Goal: Task Accomplishment & Management: Use online tool/utility

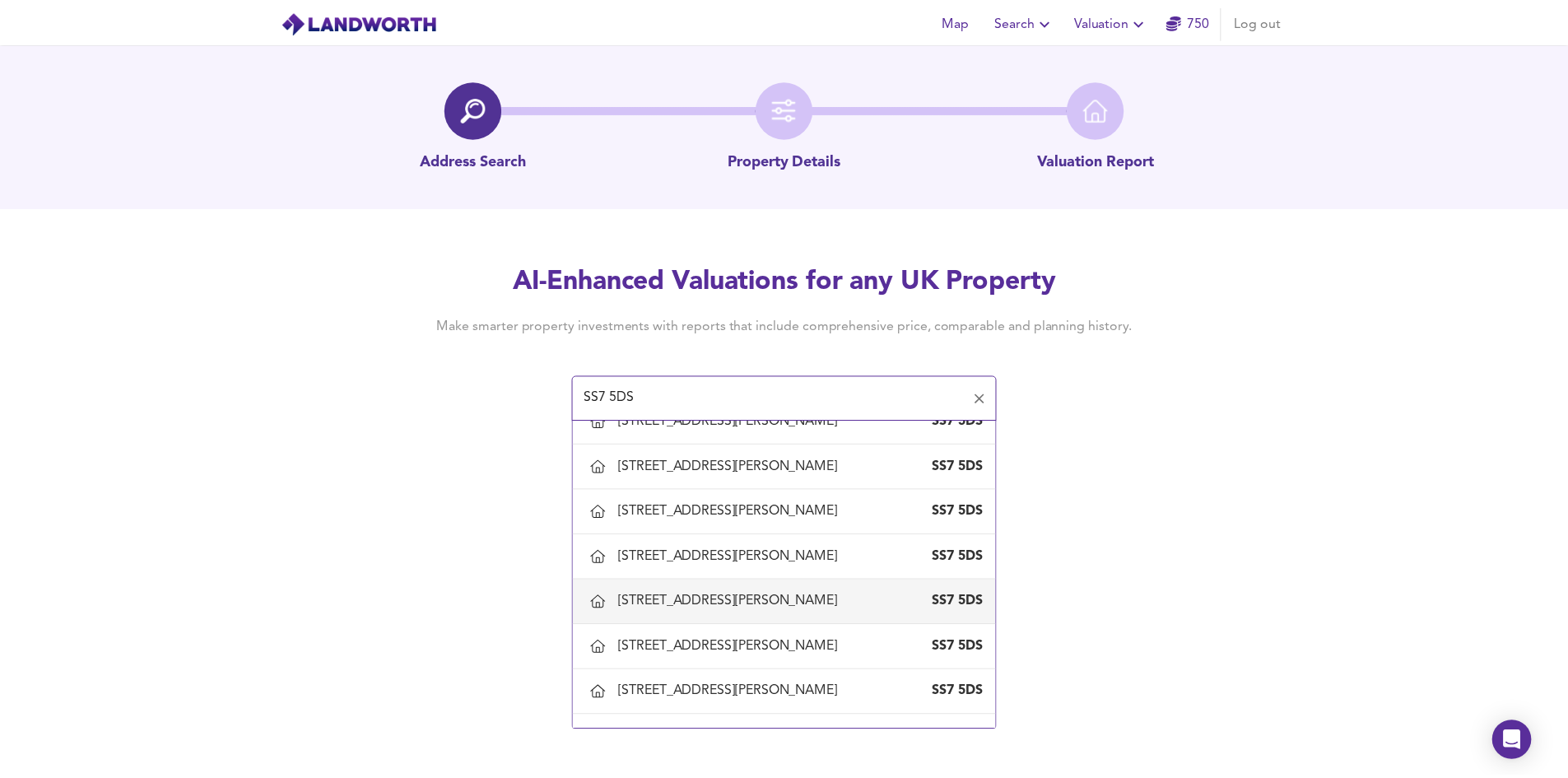
scroll to position [1401, 0]
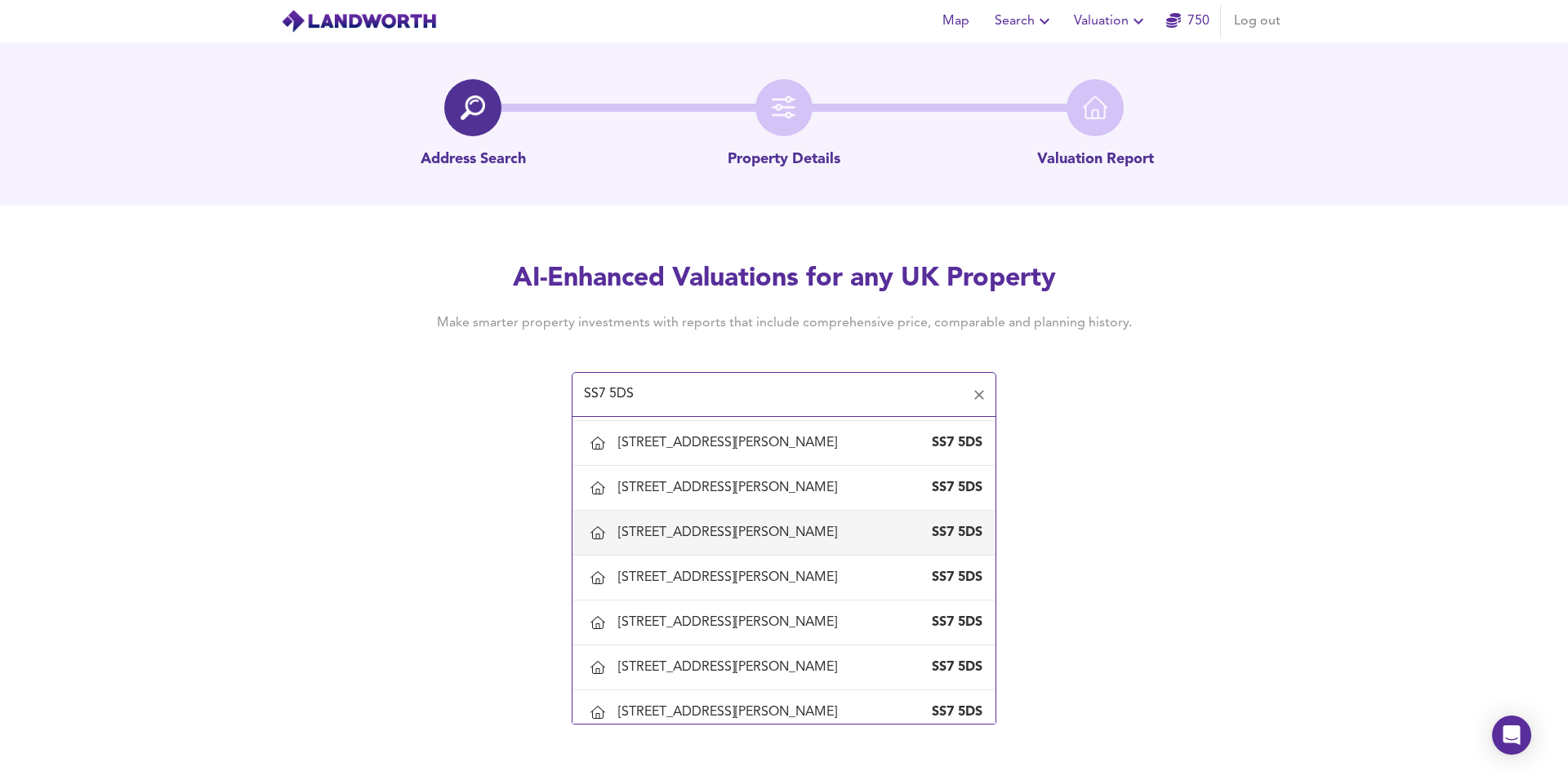
click at [660, 549] on div "[STREET_ADDRESS][PERSON_NAME]" at bounding box center [784, 533] width 397 height 35
type input "[STREET_ADDRESS][PERSON_NAME]"
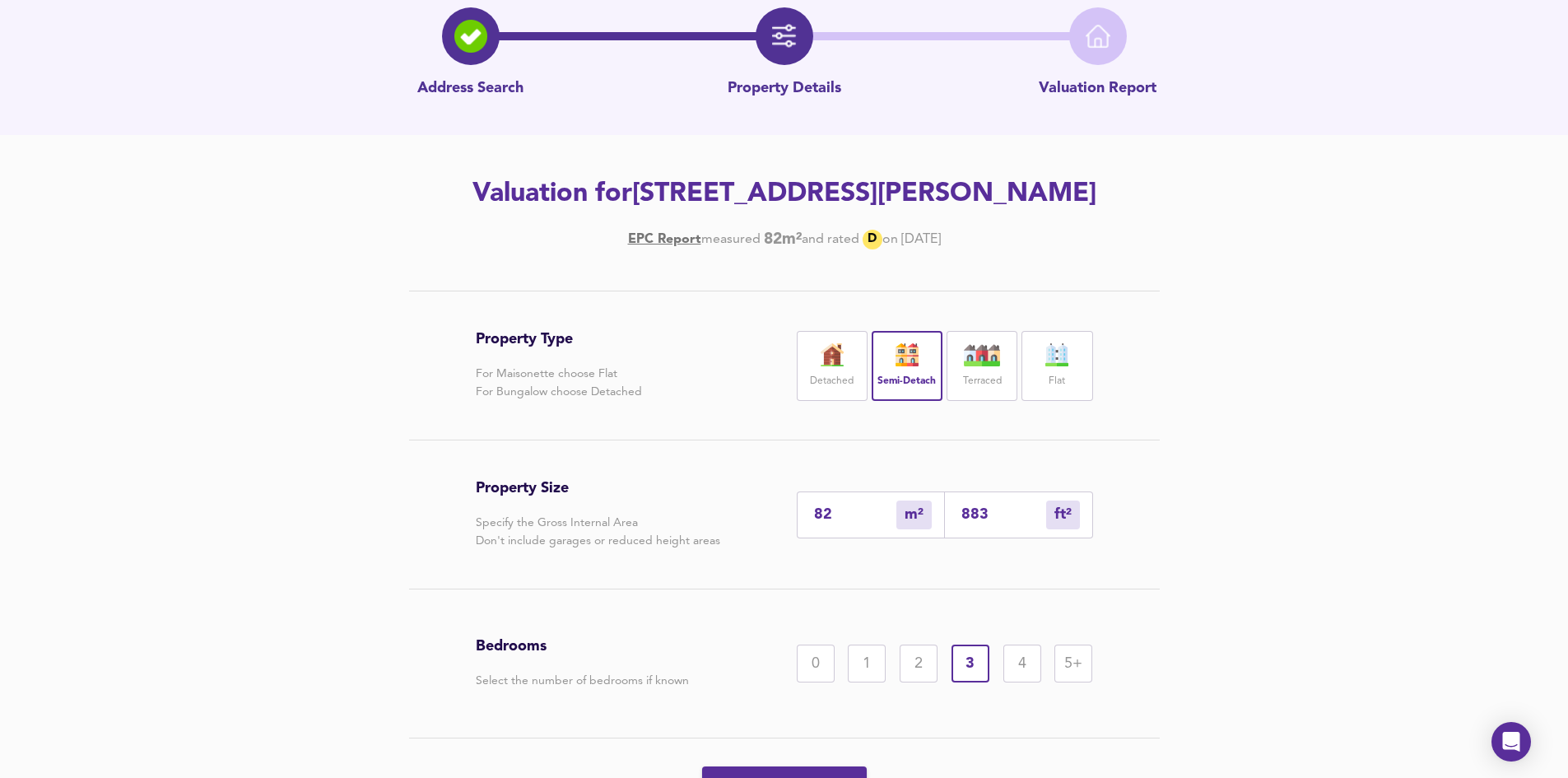
scroll to position [165, 0]
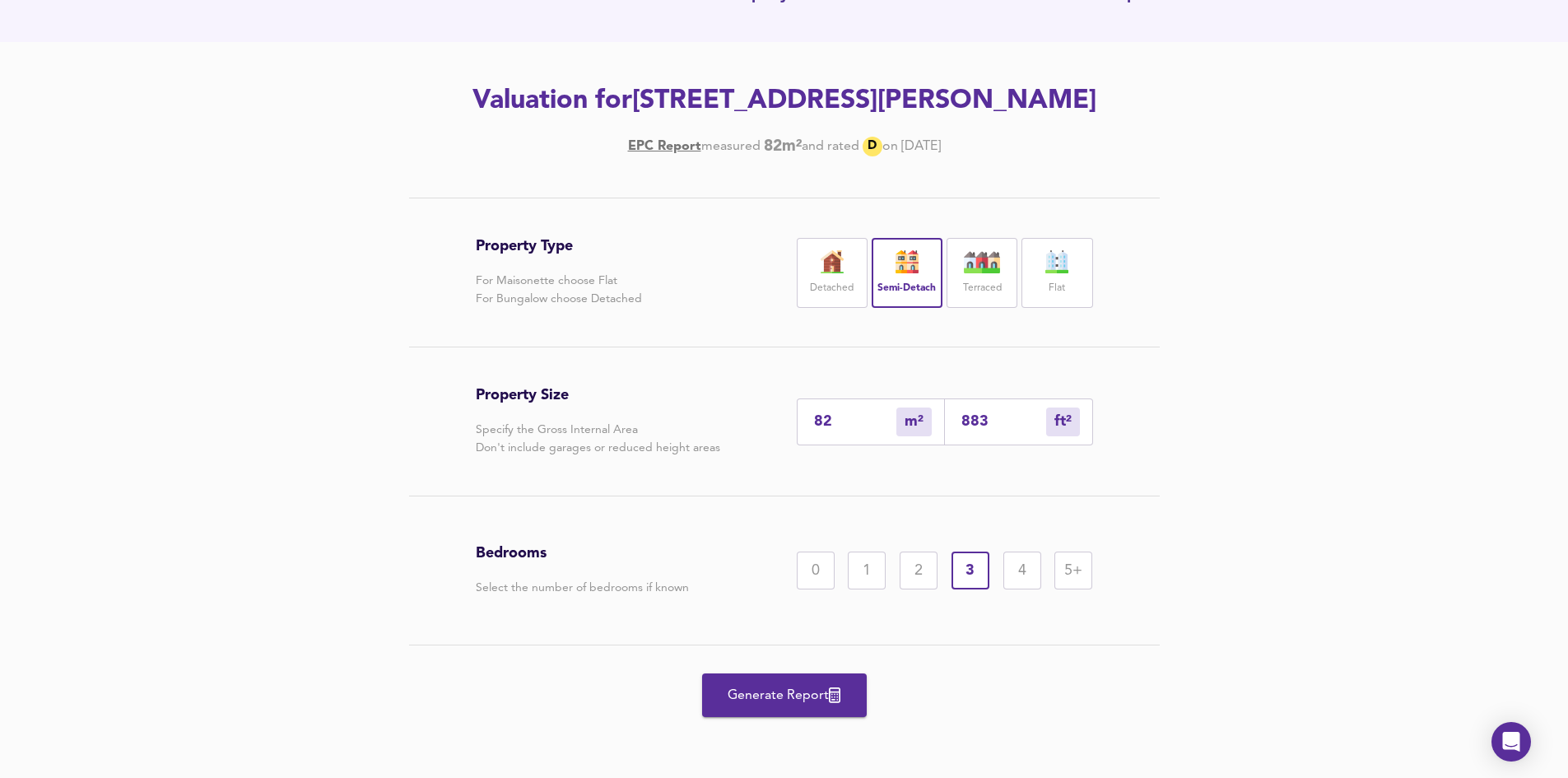
click at [787, 698] on span "Generate Report" at bounding box center [784, 695] width 131 height 23
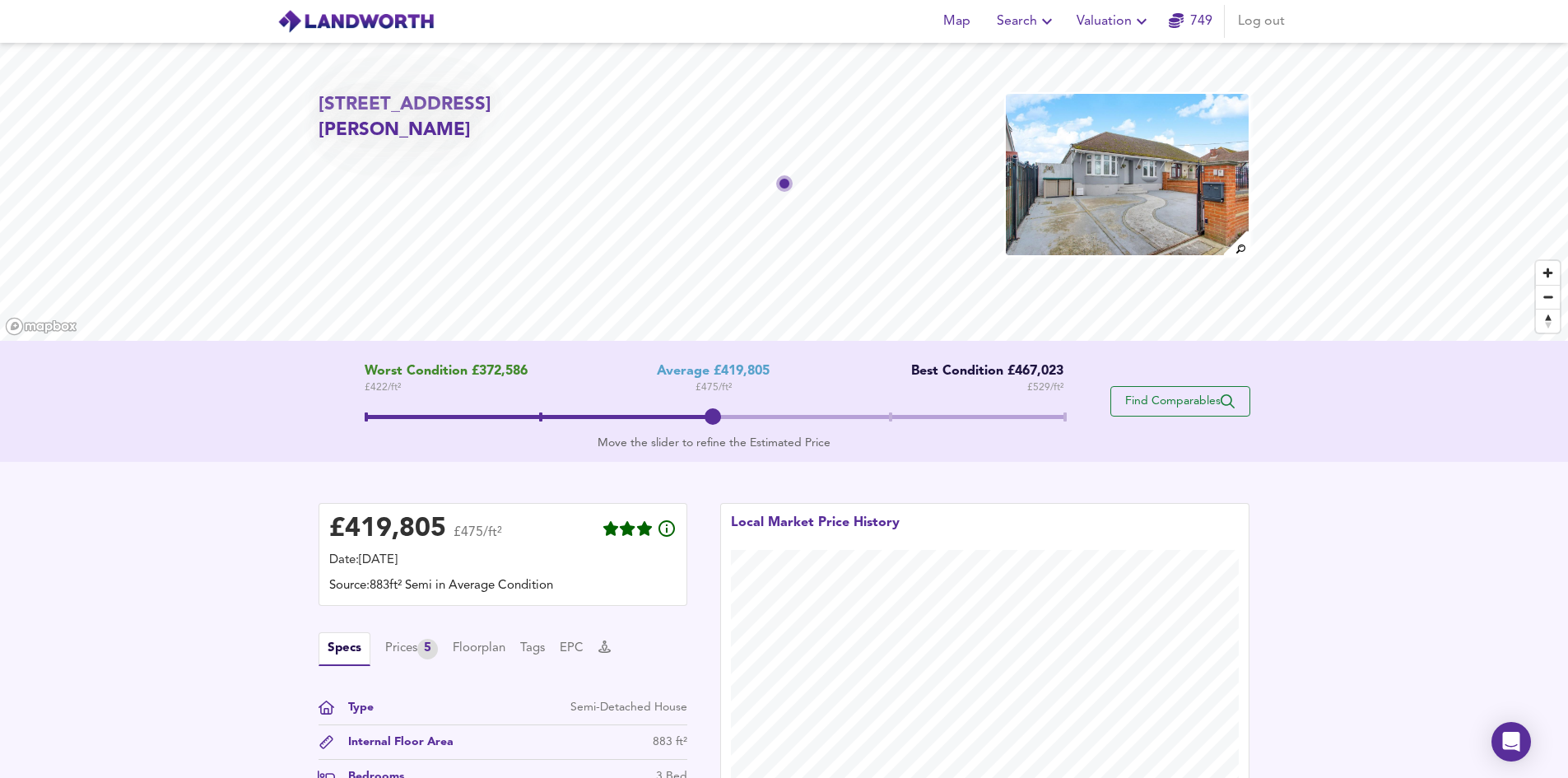
click at [1191, 397] on span "Find Comparables" at bounding box center [1181, 401] width 121 height 16
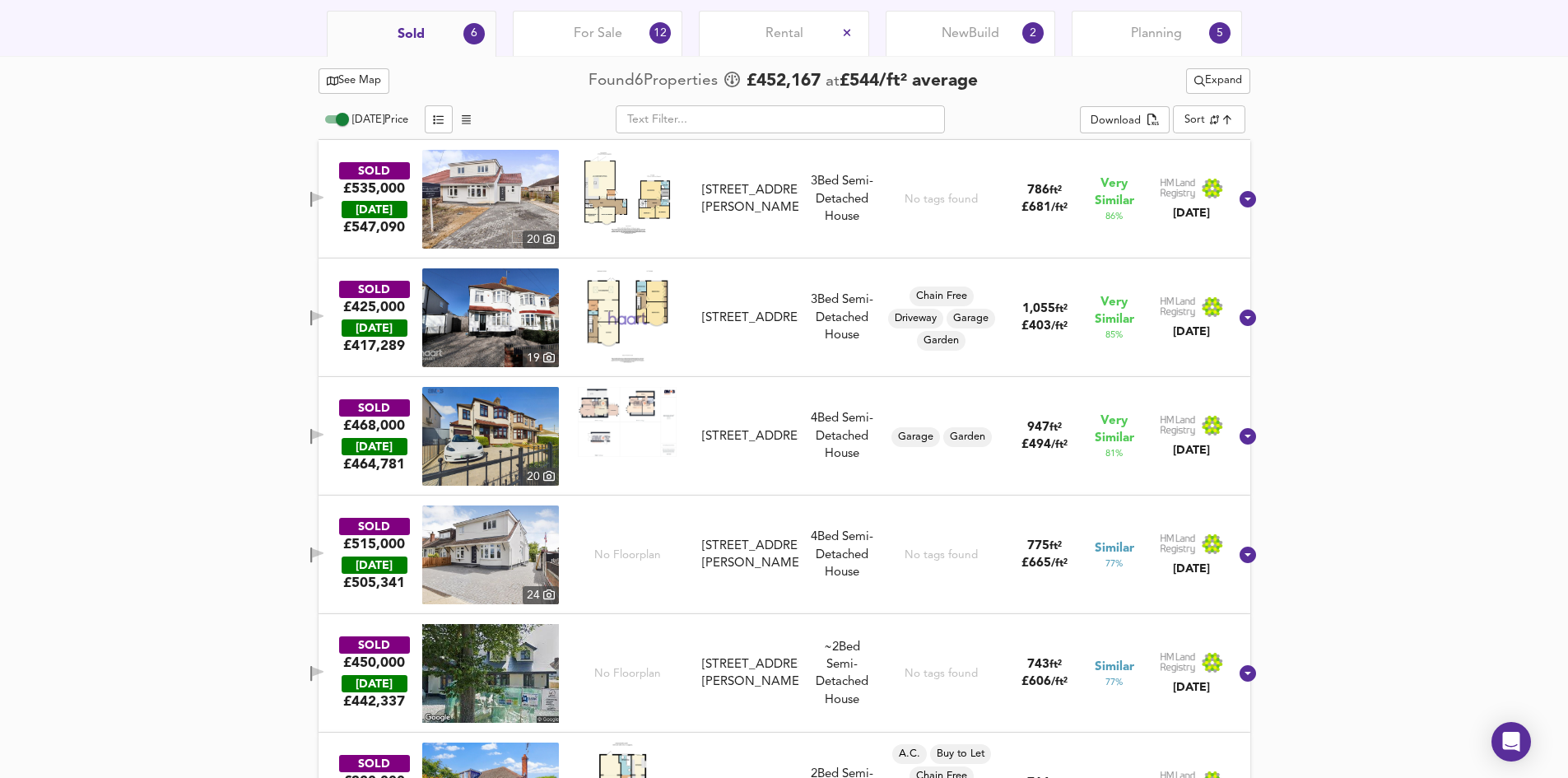
scroll to position [720, 0]
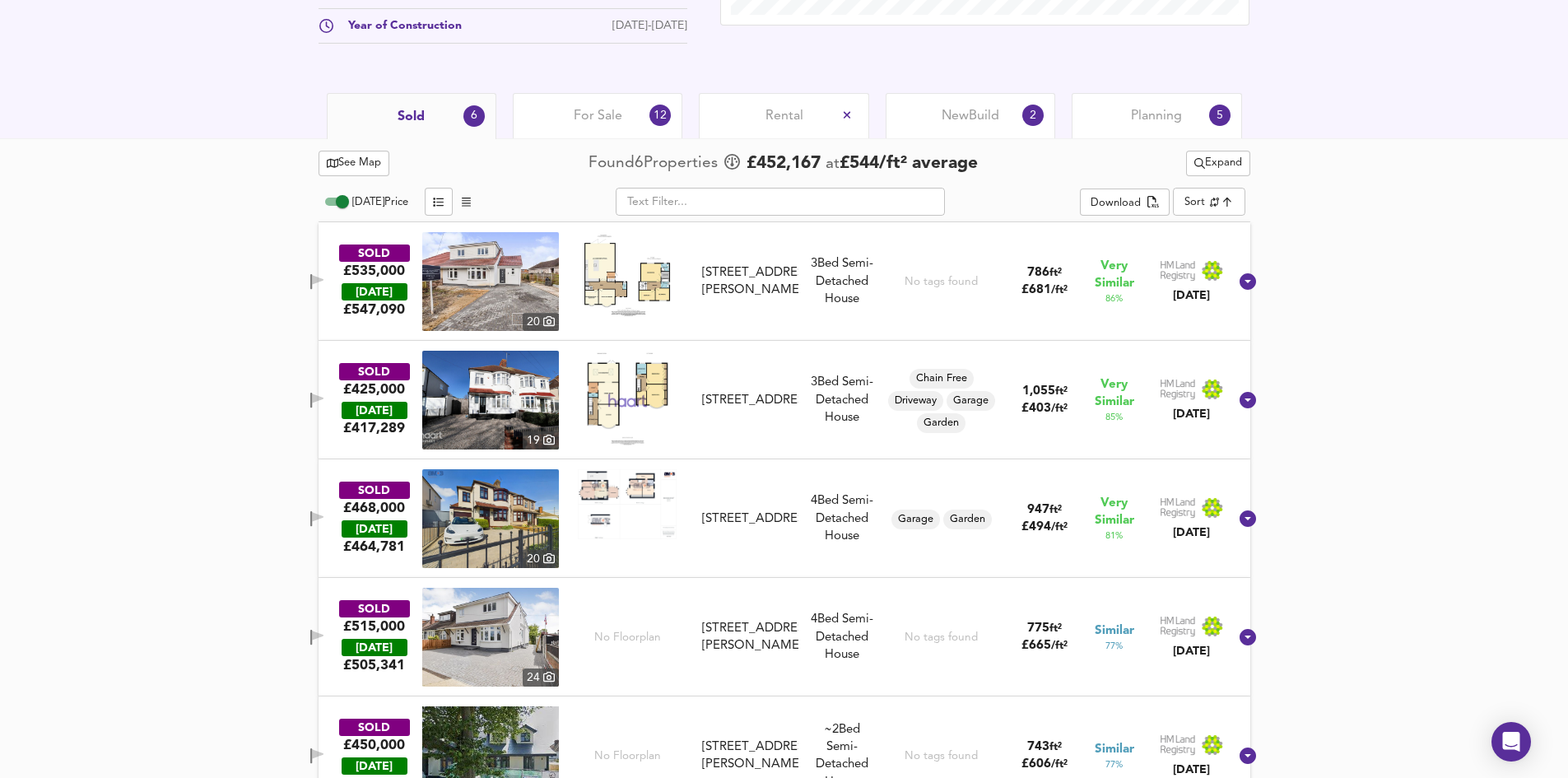
drag, startPoint x: 335, startPoint y: 518, endPoint x: 331, endPoint y: 454, distance: 64.1
click at [324, 518] on icon "button" at bounding box center [318, 517] width 12 height 10
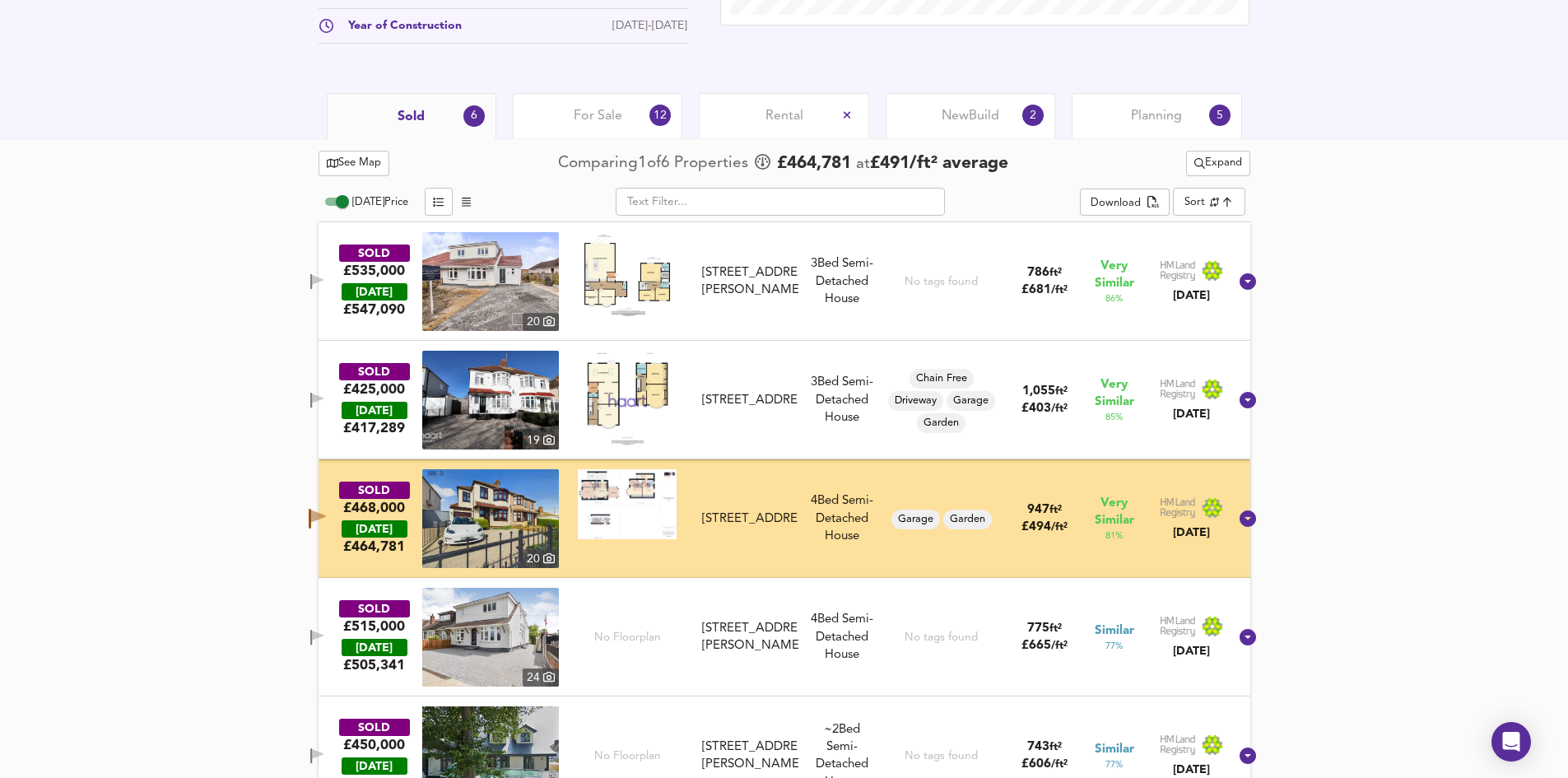
click at [329, 404] on span "button" at bounding box center [317, 400] width 25 height 16
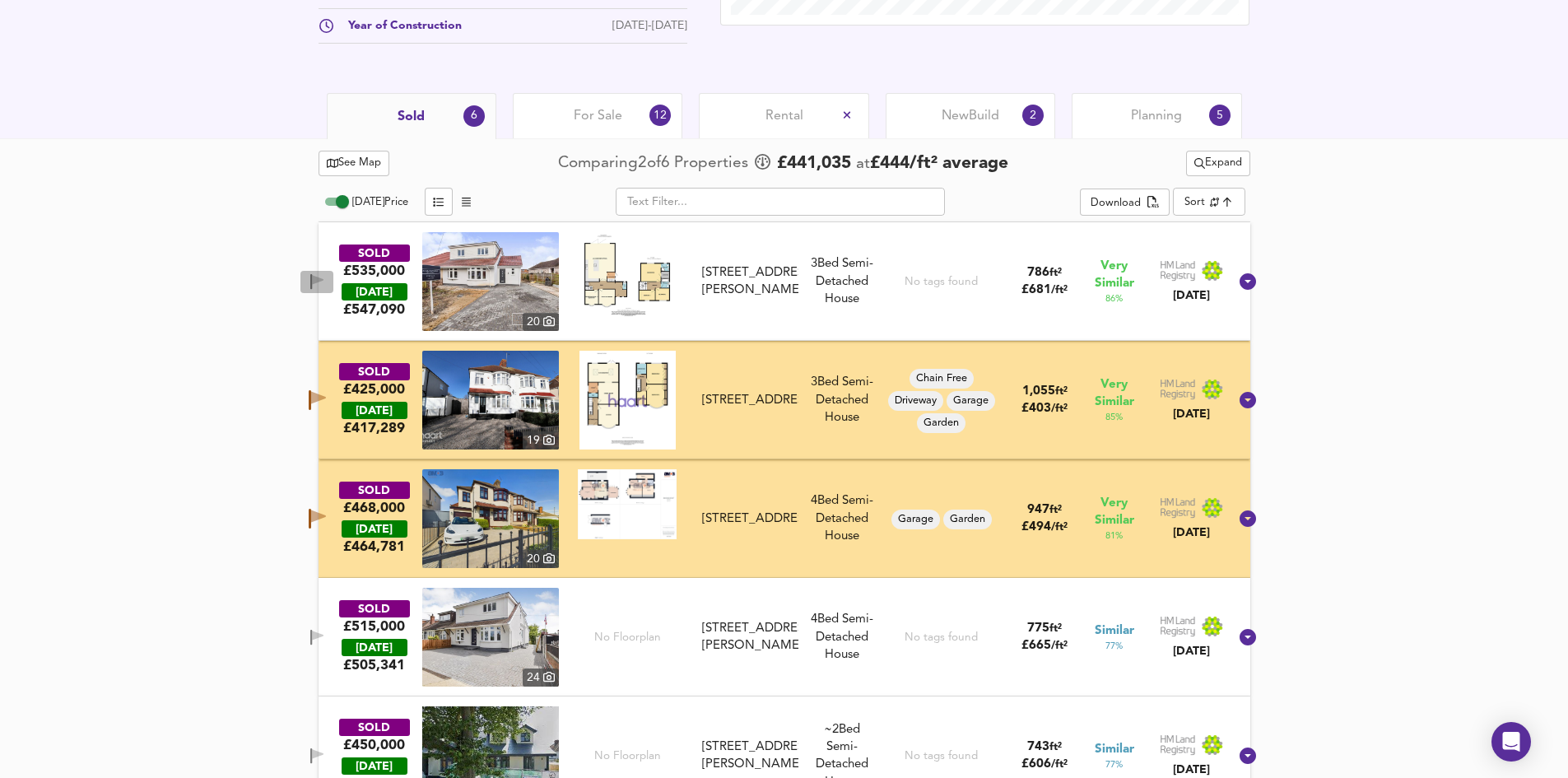
click at [325, 284] on icon "button" at bounding box center [318, 282] width 14 height 16
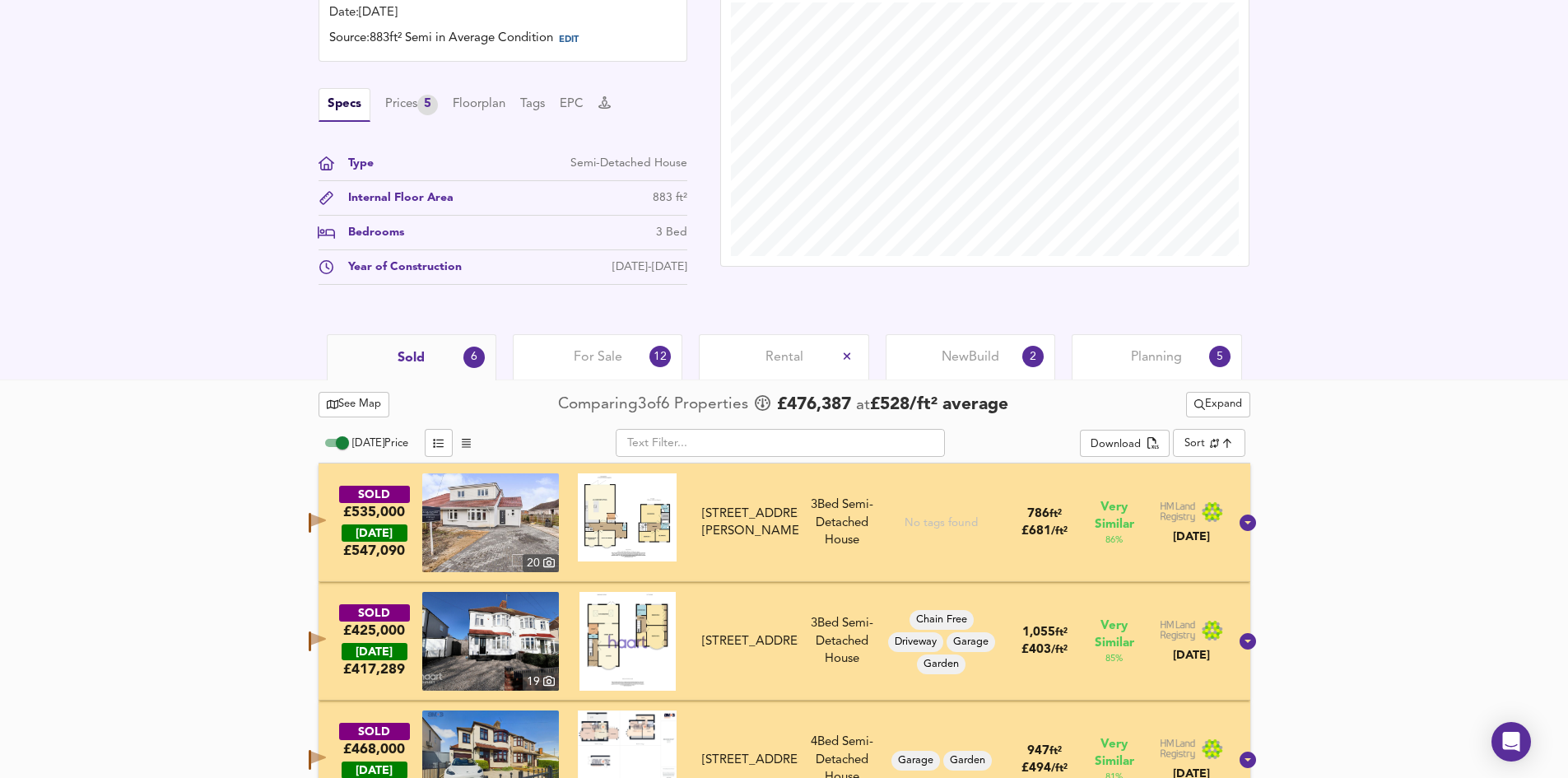
scroll to position [226, 0]
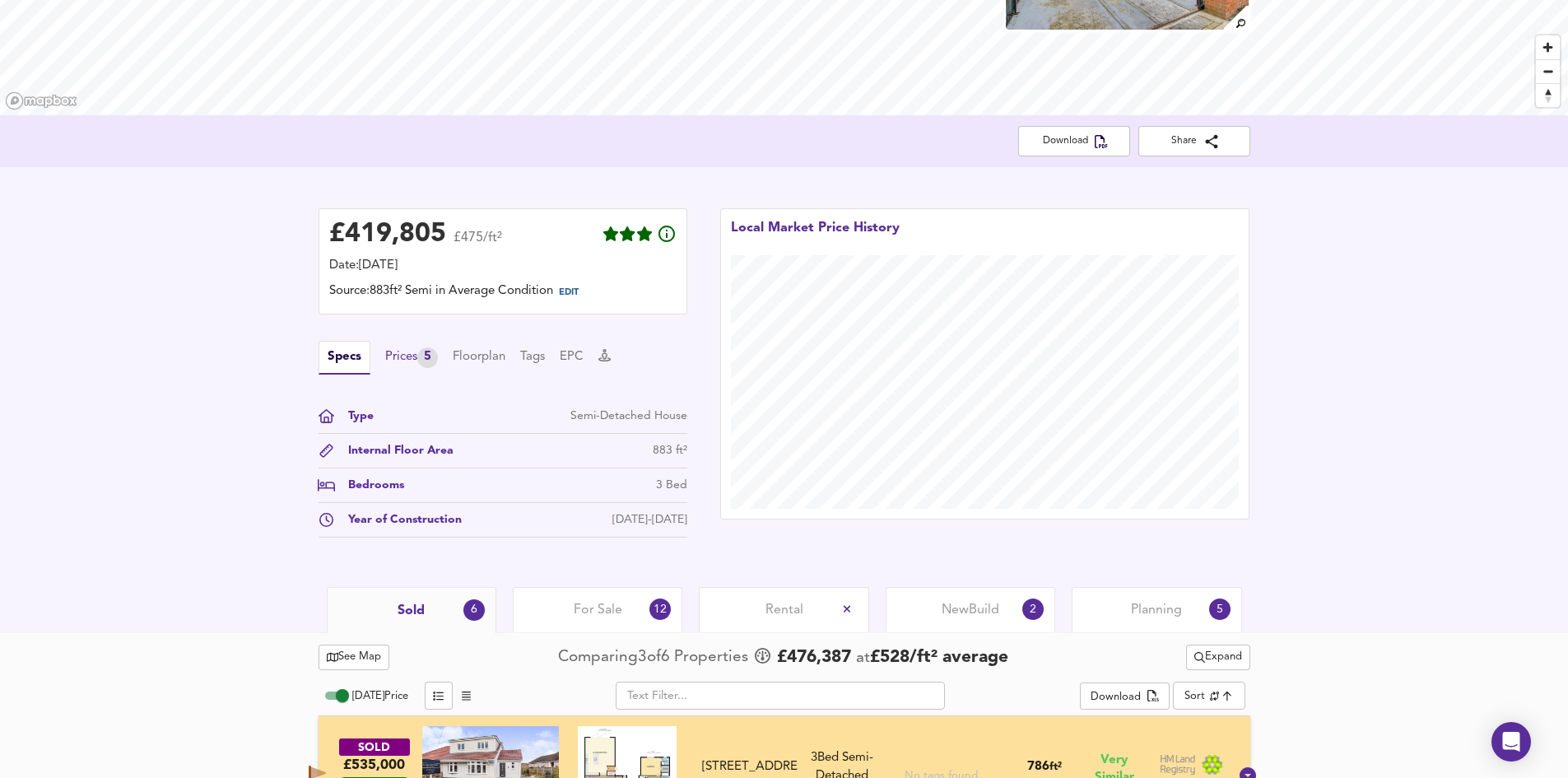
click at [405, 354] on div "Prices 5" at bounding box center [411, 358] width 53 height 21
